Goal: Navigation & Orientation: Find specific page/section

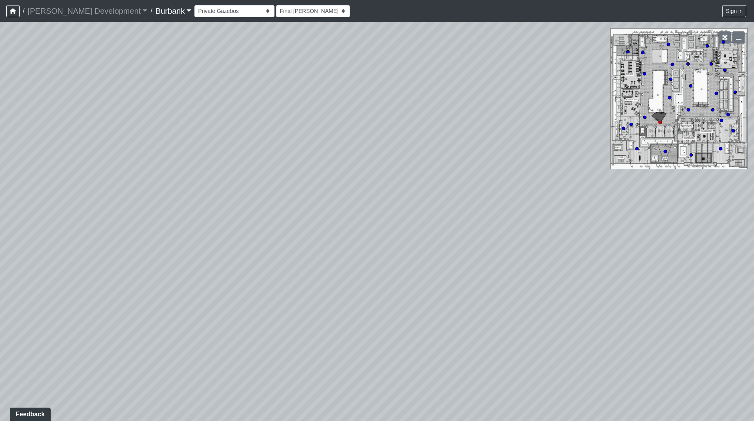
drag, startPoint x: 421, startPoint y: 179, endPoint x: 406, endPoint y: 180, distance: 14.5
click at [406, 180] on div "Loading... Pool Gate 1 Loading... Large Pool 1" at bounding box center [377, 221] width 754 height 399
click at [194, 14] on select "Couch Counter Entry Pool Table Seating Cardio Entry Weights Archway Flatscreen …" at bounding box center [234, 11] width 80 height 12
click at [194, 5] on select "Couch Counter Entry Pool Table Seating Cardio Entry Weights Archway Flatscreen …" at bounding box center [234, 11] width 80 height 12
select select "ieegKamcbYpRG7TznXMRED"
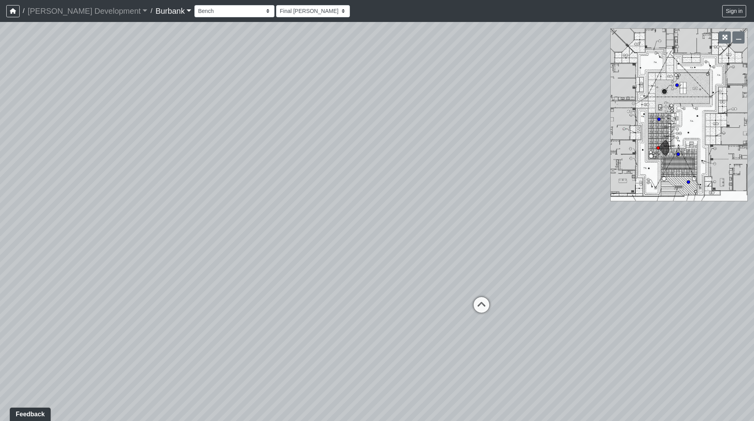
drag, startPoint x: 324, startPoint y: 219, endPoint x: 49, endPoint y: 191, distance: 276.7
click at [49, 191] on div "Loading... Pool Gate 1 Loading... Large Pool 1 Loading... Firepit Loading... Gr…" at bounding box center [377, 221] width 754 height 399
drag, startPoint x: 311, startPoint y: 168, endPoint x: 502, endPoint y: 85, distance: 208.1
click at [500, 82] on div "Loading... Pool Gate 1 Loading... Large Pool 1 Loading... Firepit Loading... Gr…" at bounding box center [377, 221] width 754 height 399
drag, startPoint x: 186, startPoint y: 65, endPoint x: 269, endPoint y: 112, distance: 95.5
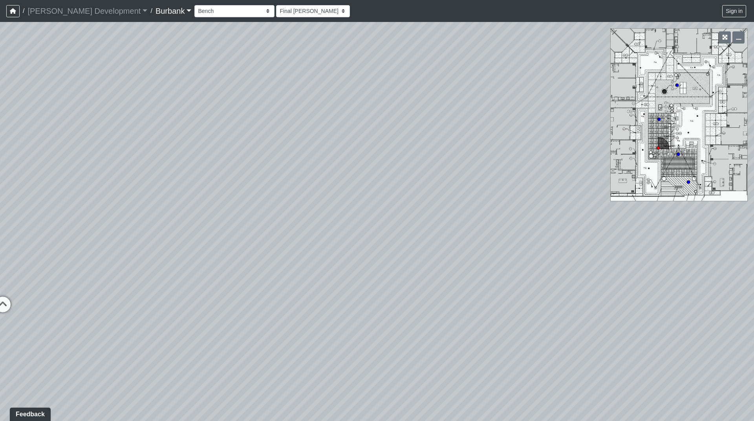
click at [269, 112] on div "Loading... Pool Gate 1 Loading... Large Pool 1 Loading... Firepit Loading... Gr…" at bounding box center [377, 221] width 754 height 399
